Goal: Information Seeking & Learning: Learn about a topic

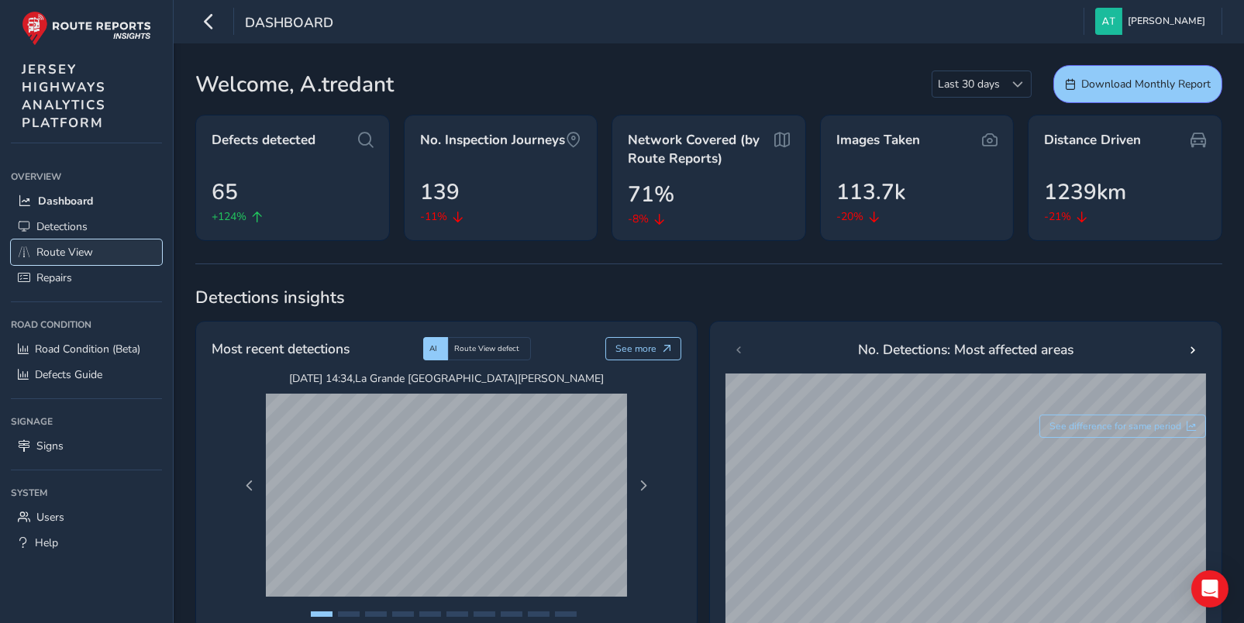
click at [58, 250] on span "Route View" at bounding box center [64, 252] width 57 height 15
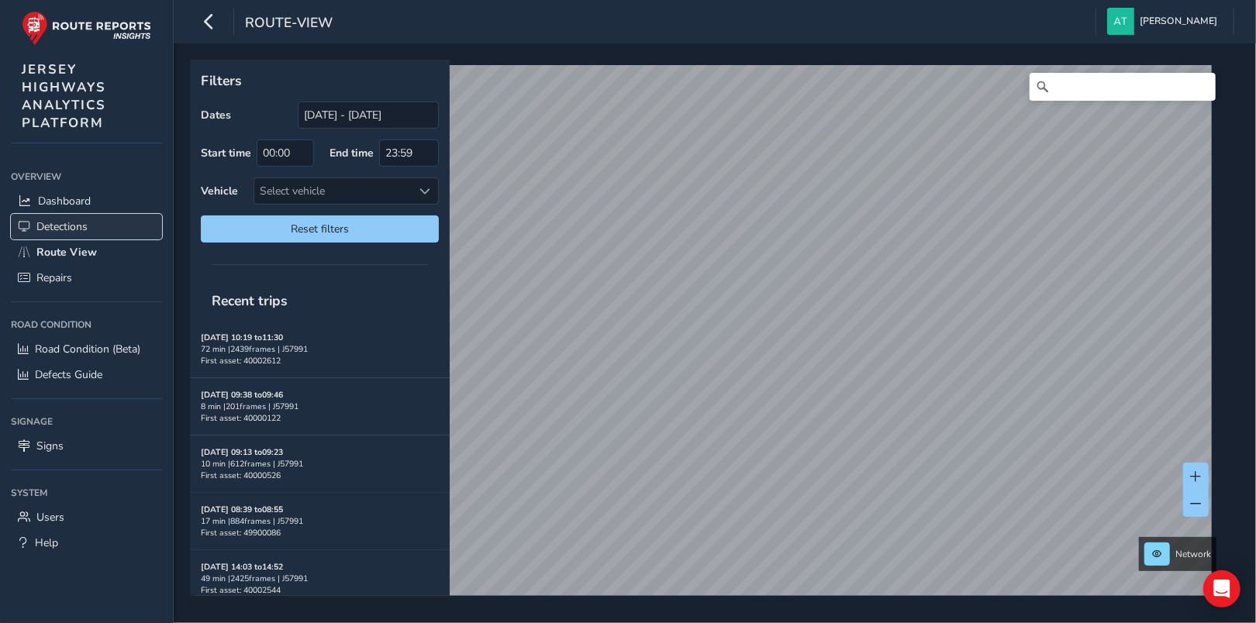
click at [55, 227] on span "Detections" at bounding box center [61, 226] width 51 height 15
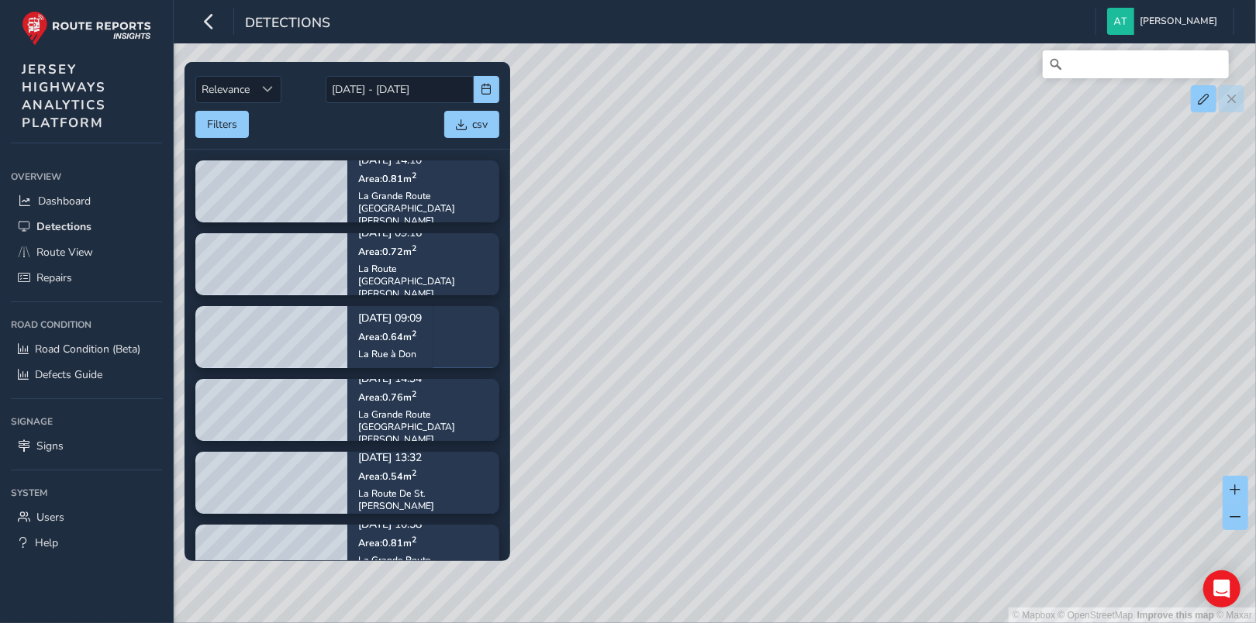
drag, startPoint x: 970, startPoint y: 378, endPoint x: 753, endPoint y: 396, distance: 217.8
click at [753, 396] on div "© Mapbox © OpenStreetMap Improve this map © Maxar" at bounding box center [628, 311] width 1256 height 623
drag, startPoint x: 897, startPoint y: 260, endPoint x: 864, endPoint y: 326, distance: 73.5
click at [864, 326] on div "© Mapbox © OpenStreetMap Improve this map © Maxar" at bounding box center [628, 311] width 1256 height 623
click at [49, 253] on span "Route View" at bounding box center [64, 252] width 57 height 15
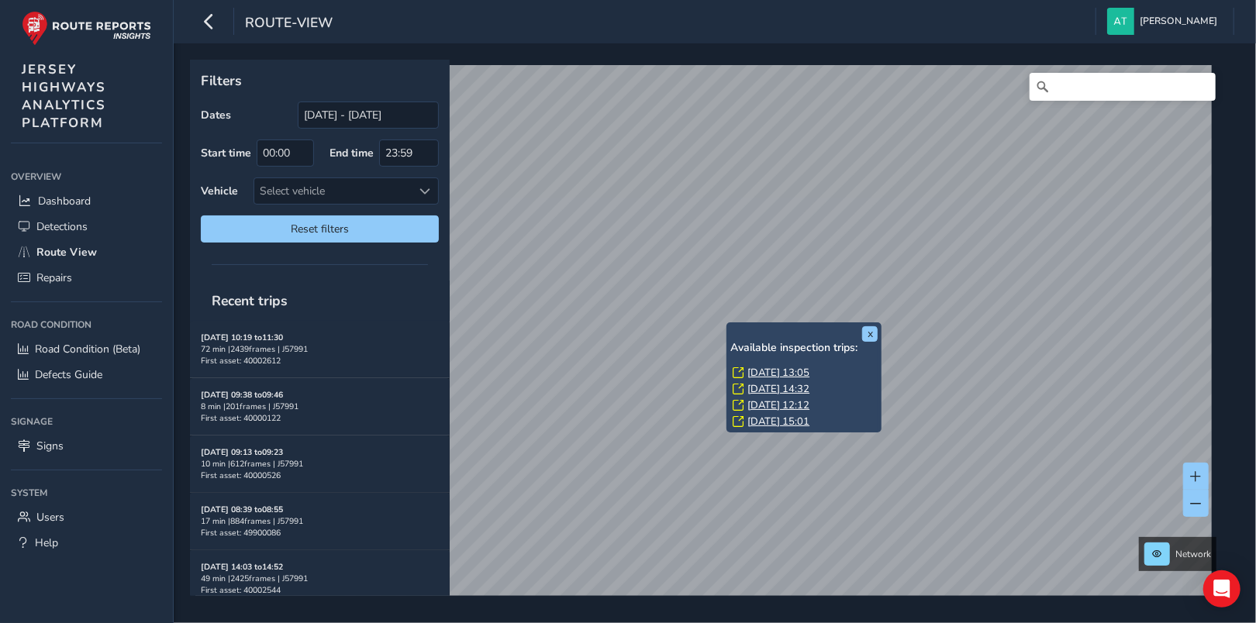
click at [771, 372] on link "[DATE] 13:05" at bounding box center [778, 373] width 62 height 14
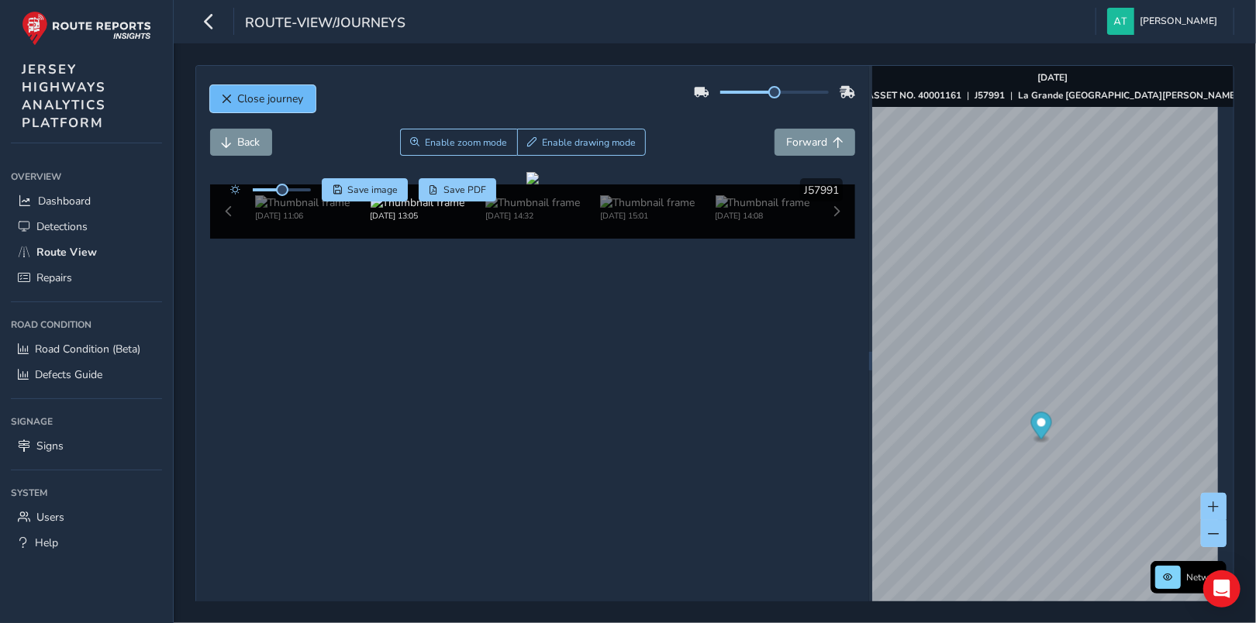
click at [223, 96] on span "Close journey" at bounding box center [227, 99] width 11 height 11
